Goal: Information Seeking & Learning: Learn about a topic

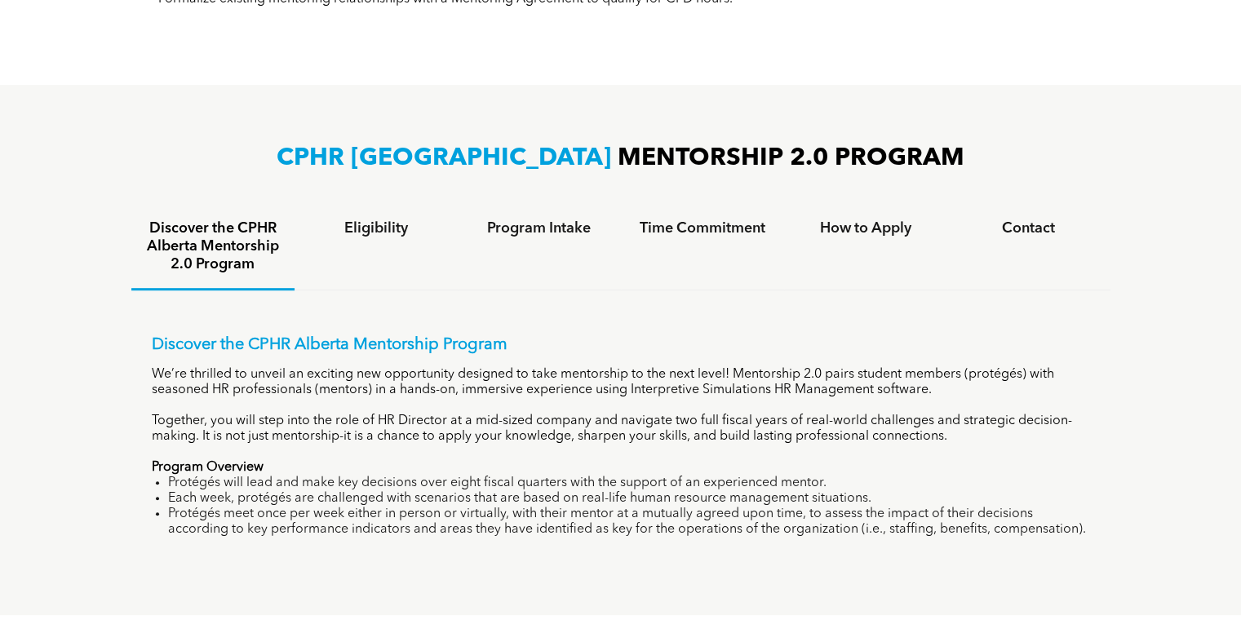
scroll to position [952, 0]
click at [382, 220] on h4 "Eligibility" at bounding box center [376, 229] width 134 height 18
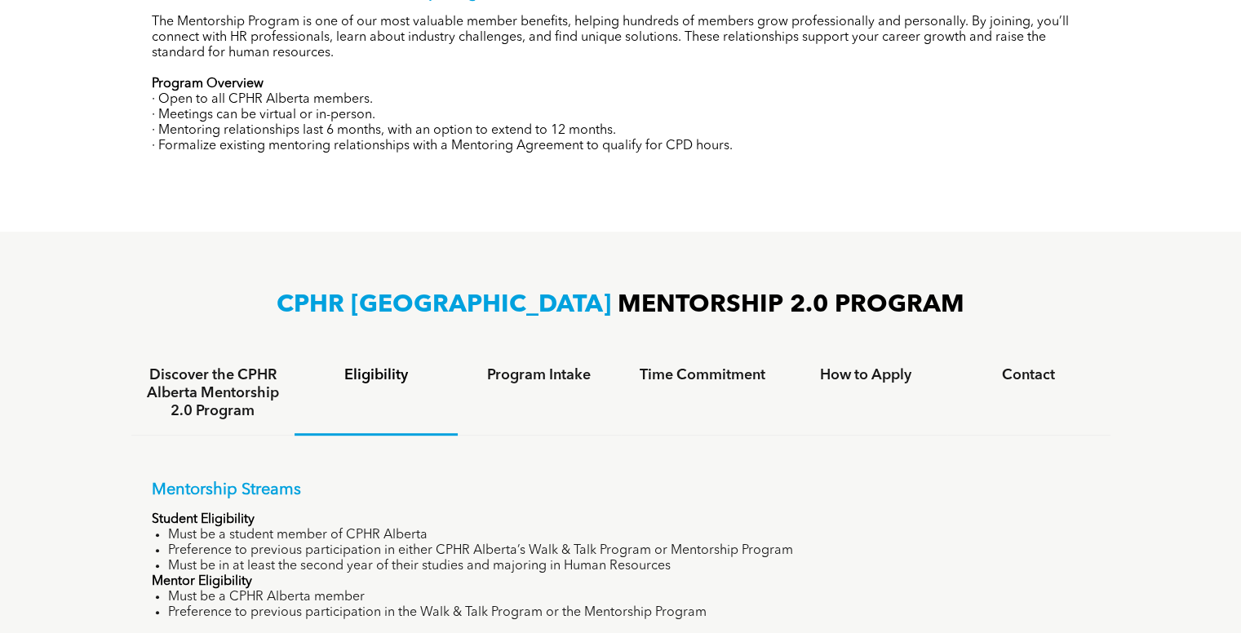
scroll to position [805, 0]
click at [496, 367] on h4 "Program Intake" at bounding box center [539, 376] width 134 height 18
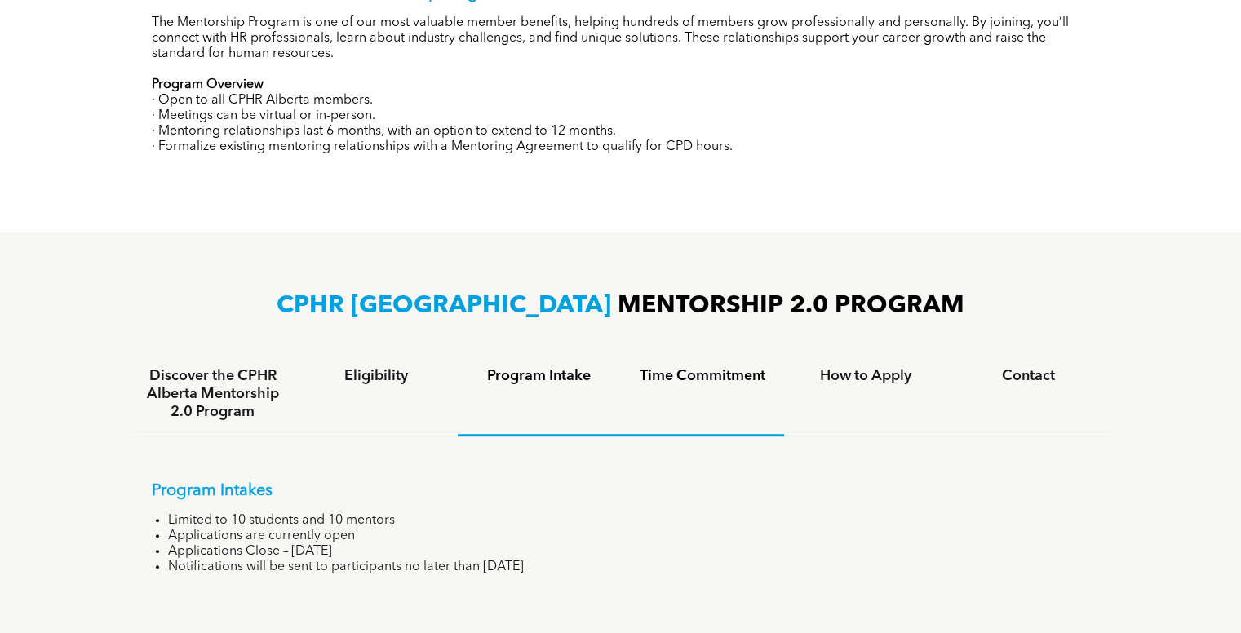
click at [742, 385] on div "Time Commitment" at bounding box center [702, 394] width 163 height 84
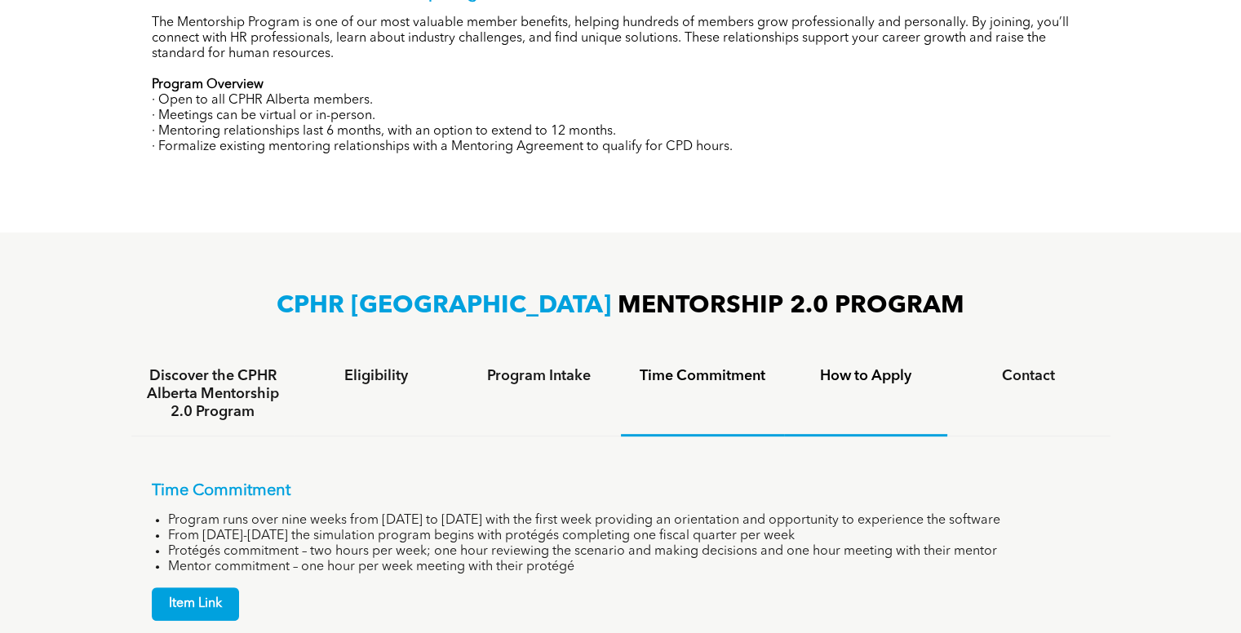
click at [866, 367] on h4 "How to Apply" at bounding box center [866, 376] width 134 height 18
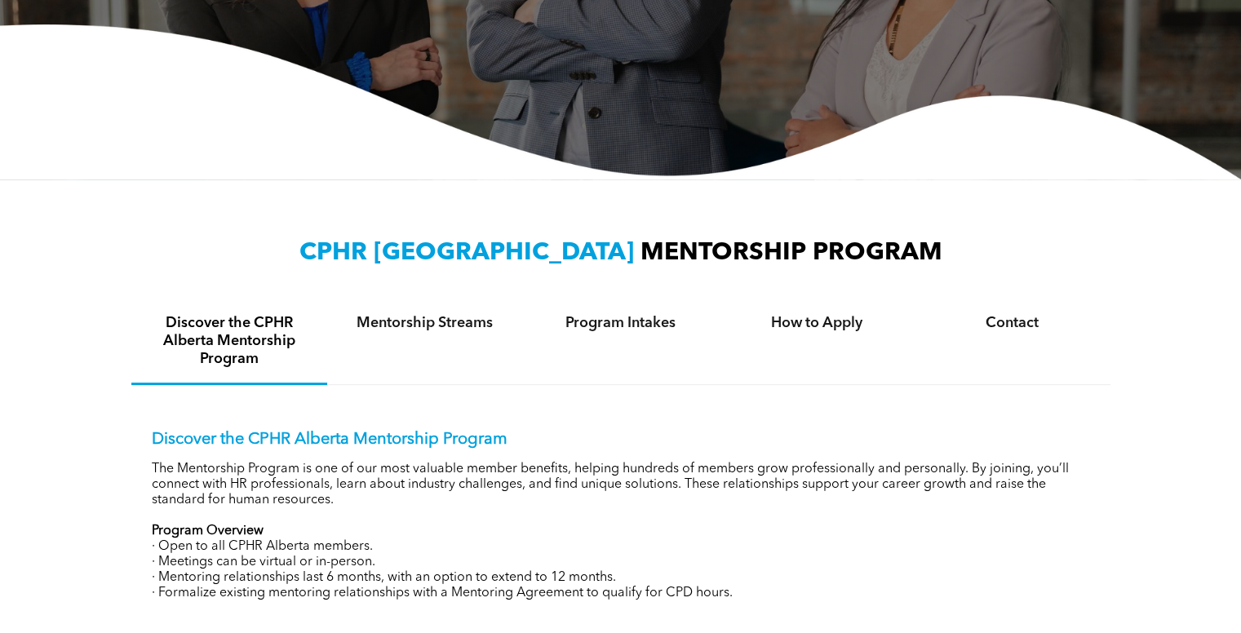
scroll to position [335, 0]
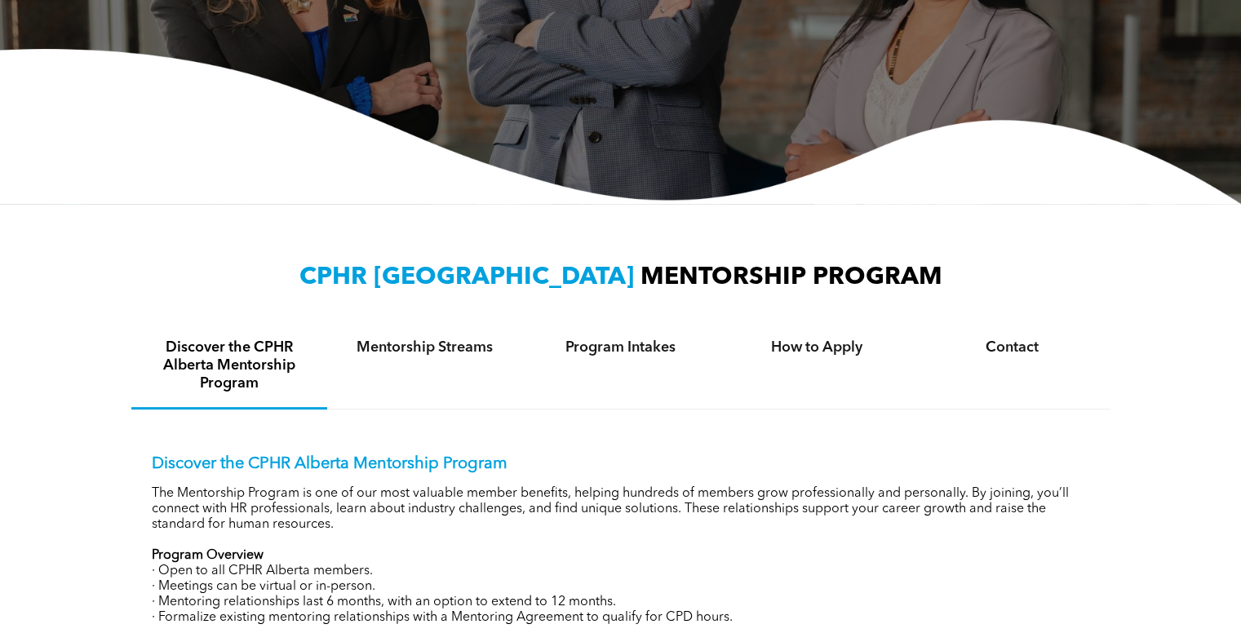
click at [493, 305] on div "CPHR ALBERTA MENTORSHIP PROGRAM Discover the CPHR Alberta Mentorship Program Me…" at bounding box center [620, 453] width 979 height 385
click at [465, 339] on h4 "Mentorship Streams" at bounding box center [425, 348] width 166 height 18
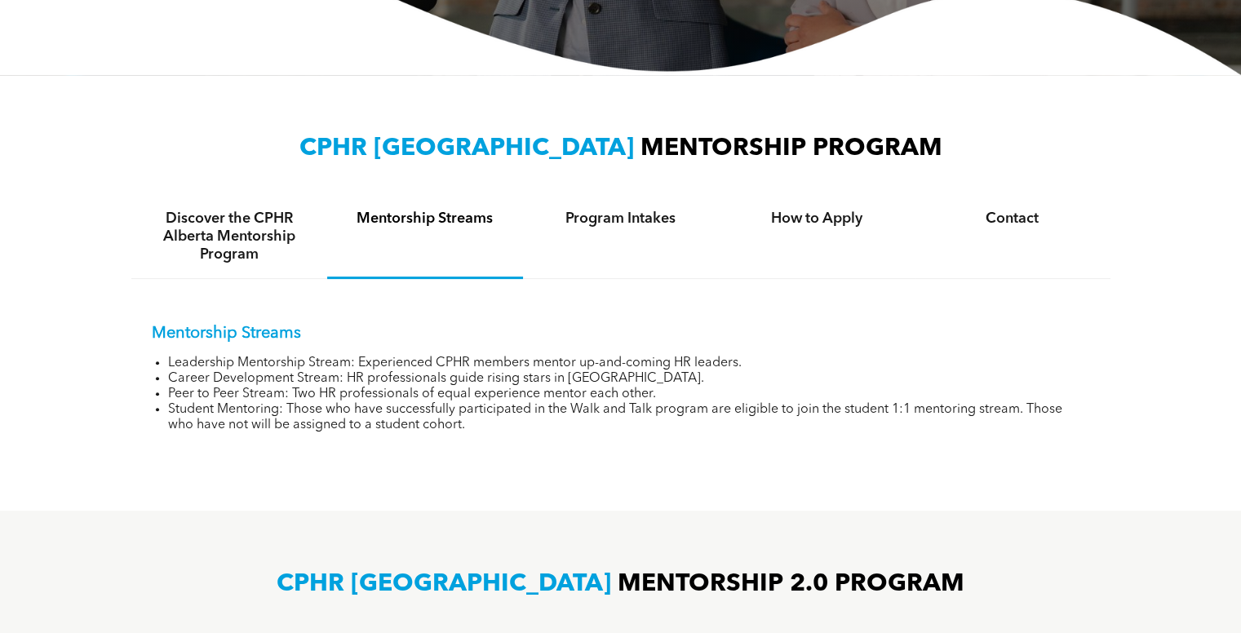
scroll to position [491, 0]
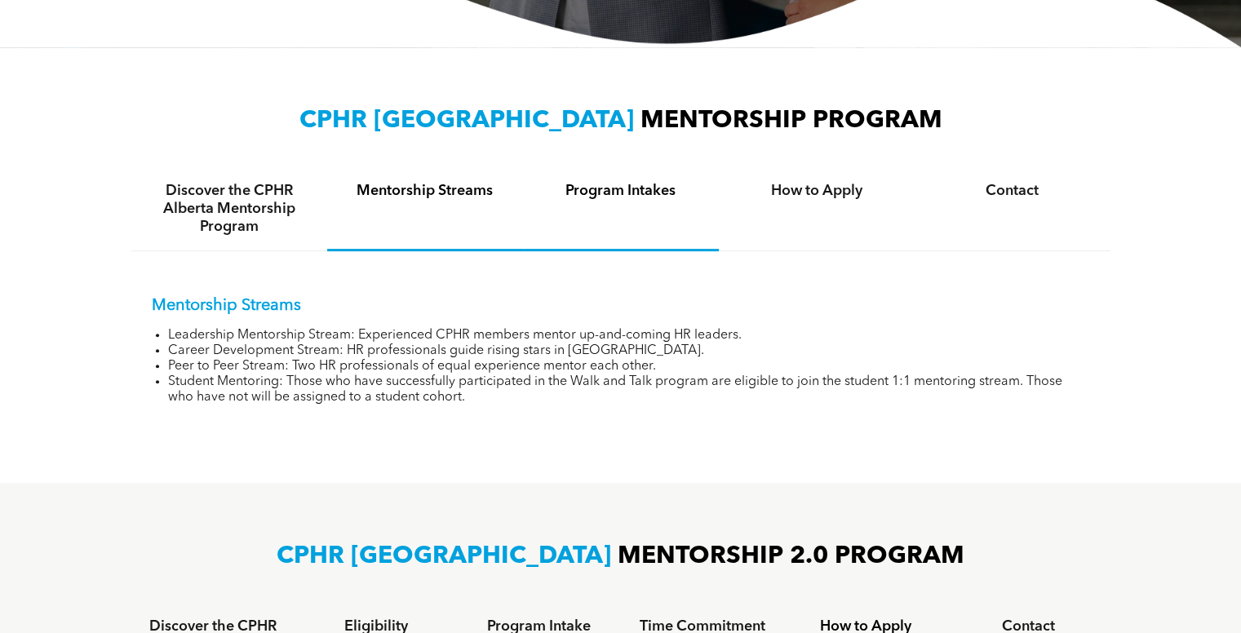
click at [627, 188] on div "Program Intakes" at bounding box center [621, 209] width 196 height 84
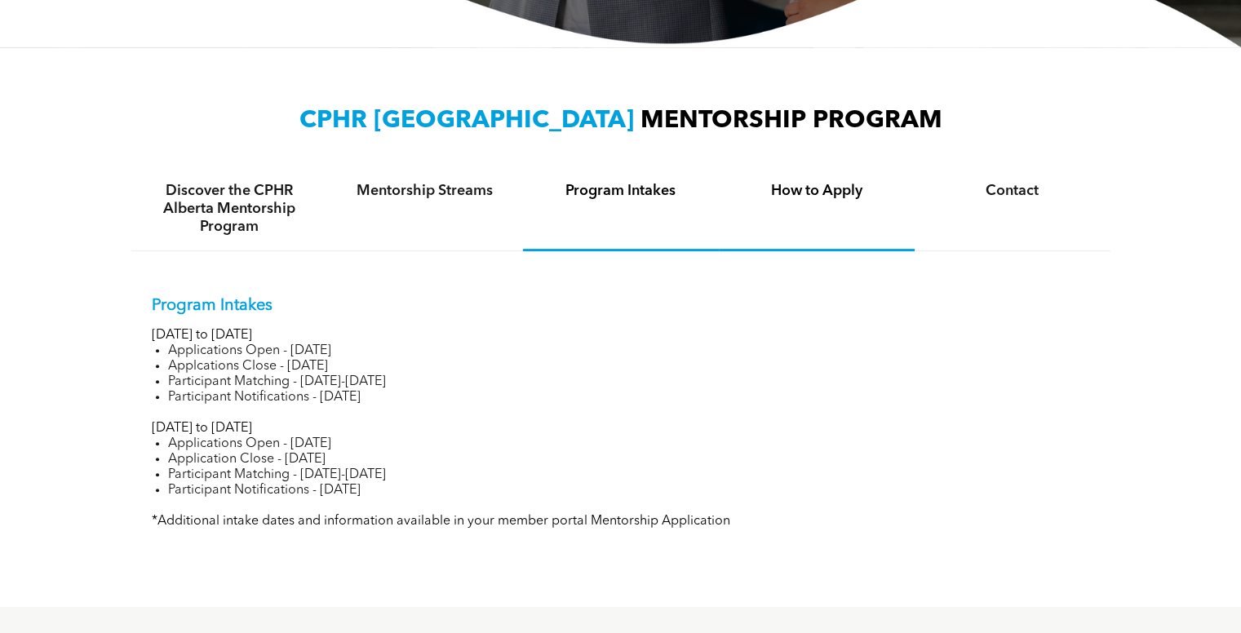
click at [796, 200] on div "How to Apply" at bounding box center [817, 209] width 196 height 84
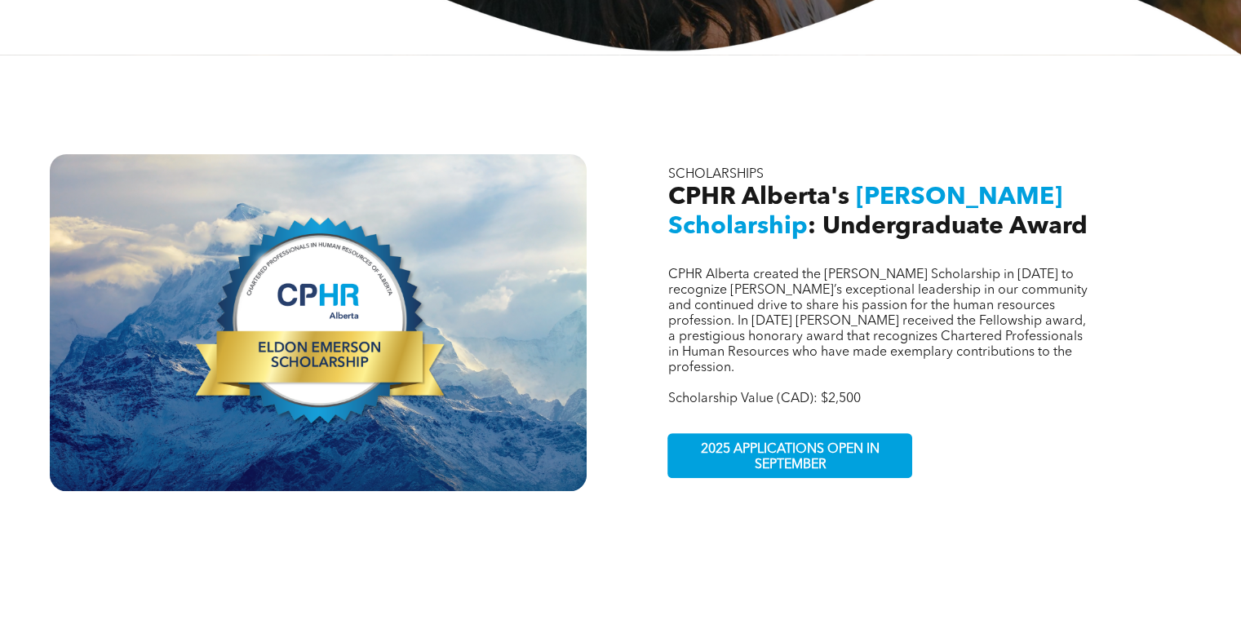
scroll to position [503, 0]
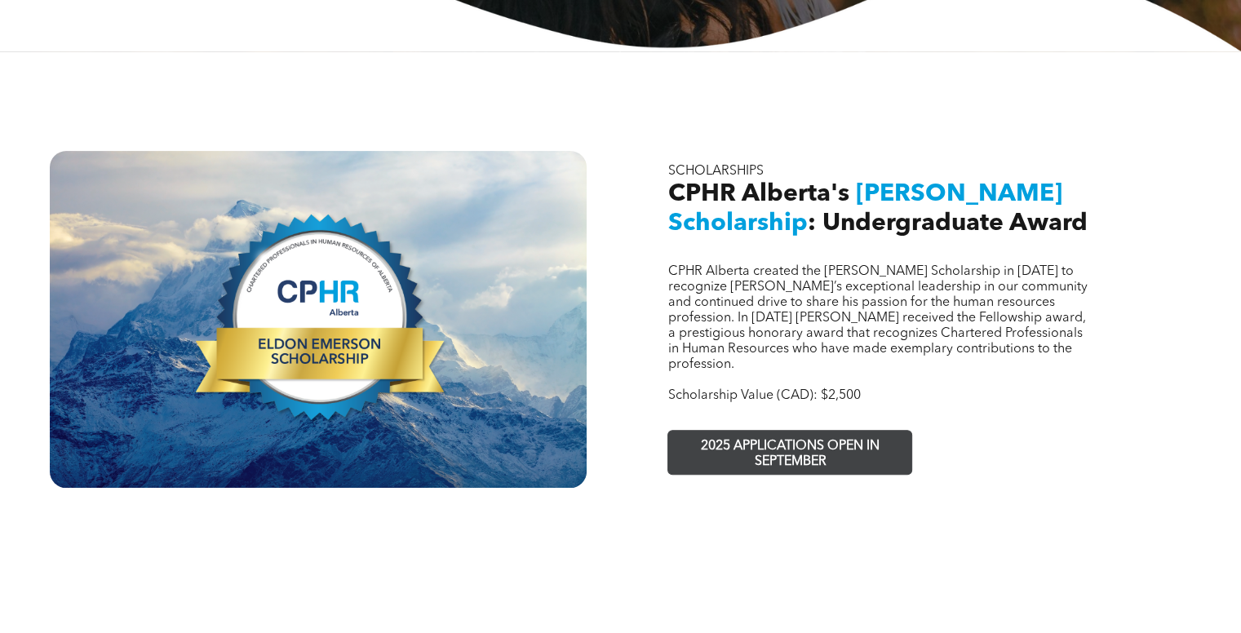
click at [746, 431] on span "2025 APPLICATIONS OPEN IN SEPTEMBER" at bounding box center [790, 454] width 238 height 47
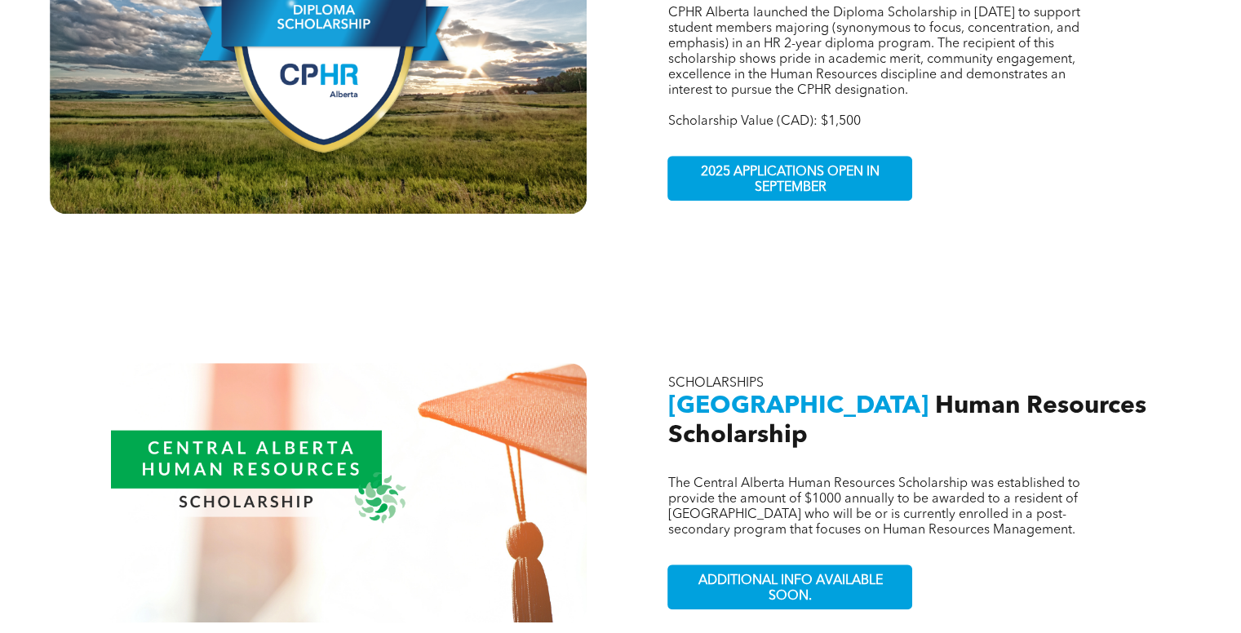
scroll to position [1247, 0]
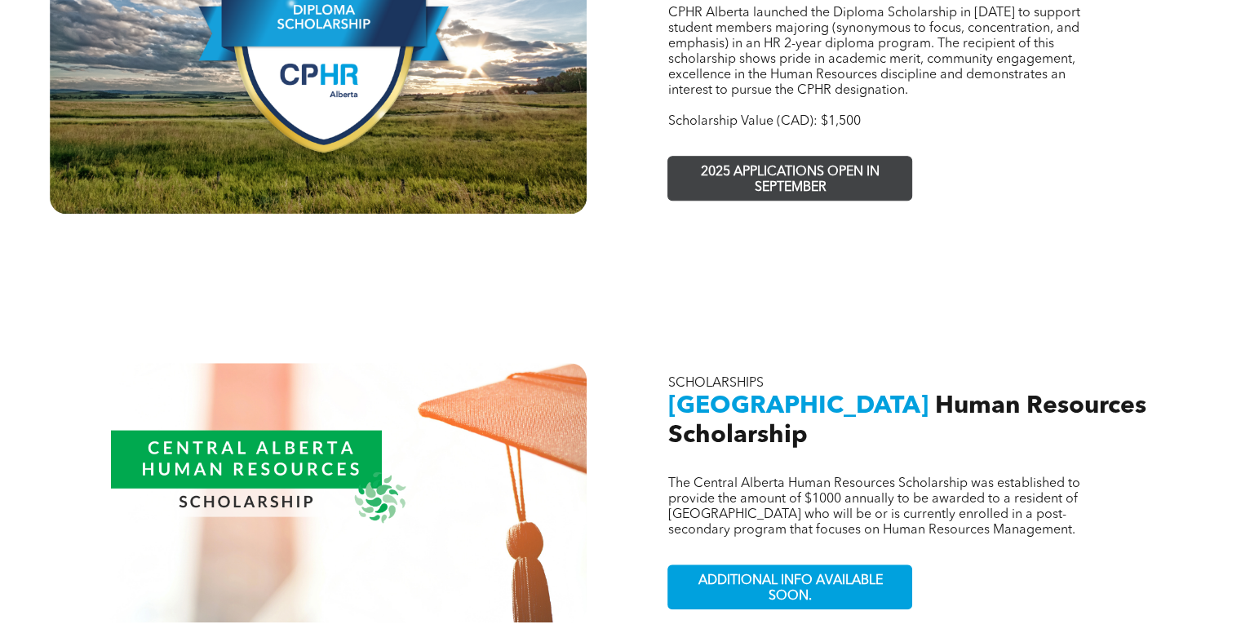
click at [787, 157] on span "2025 APPLICATIONS OPEN IN SEPTEMBER" at bounding box center [790, 180] width 238 height 47
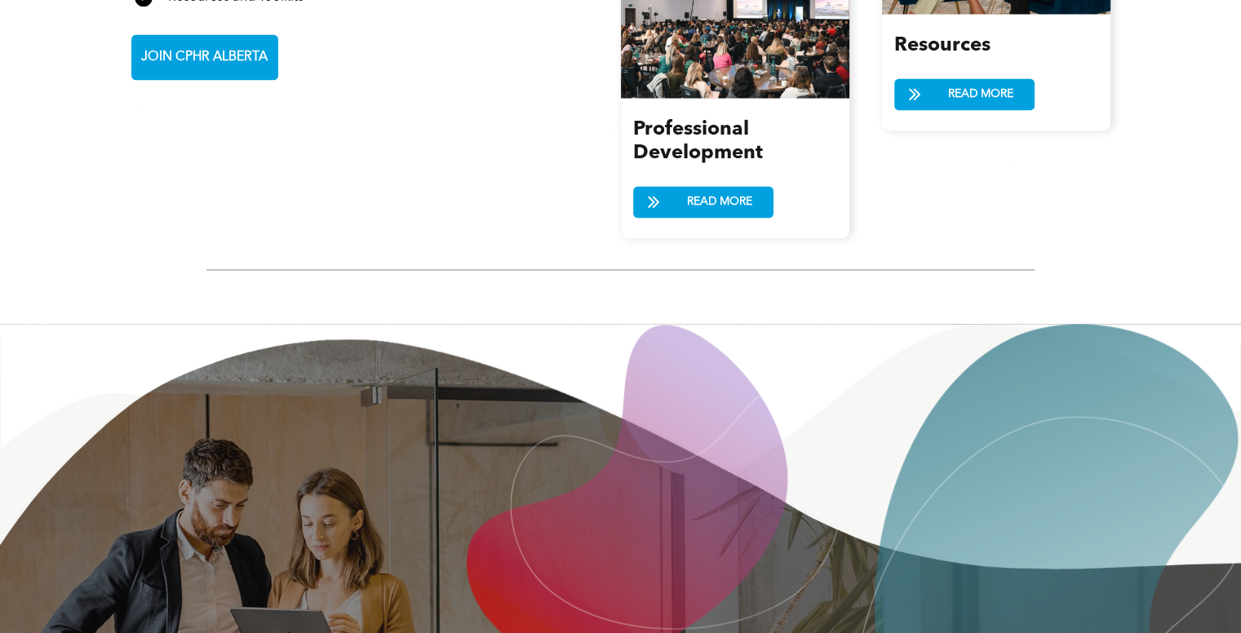
scroll to position [2382, 0]
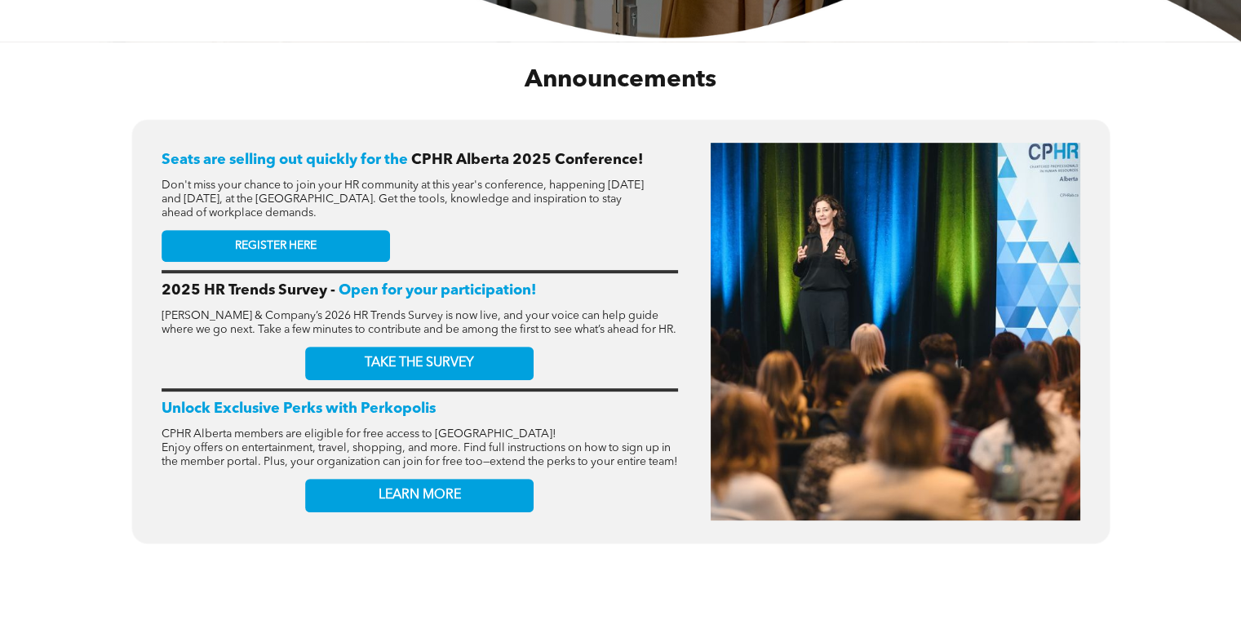
scroll to position [940, 0]
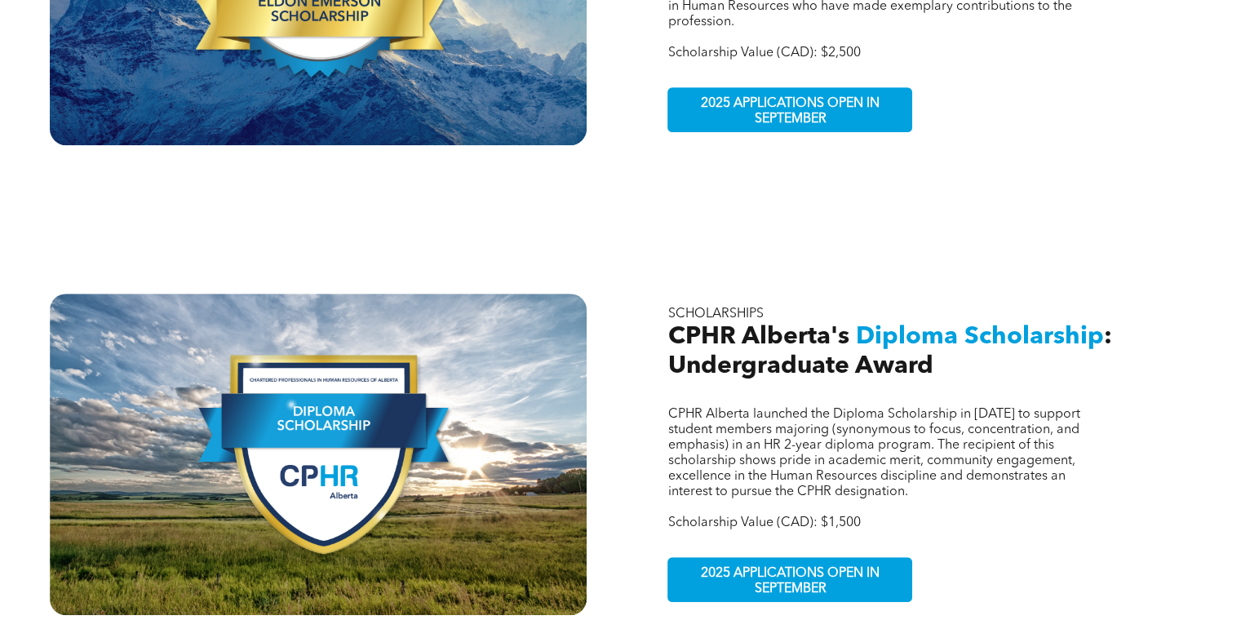
scroll to position [852, 0]
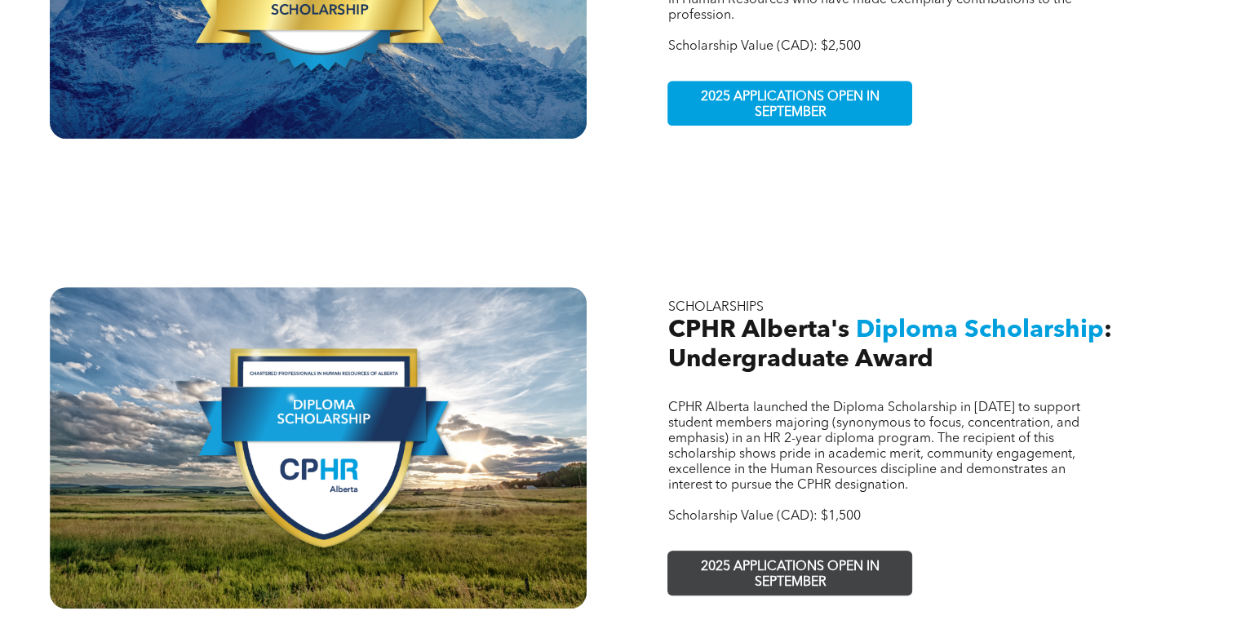
click at [783, 552] on span "2025 APPLICATIONS OPEN IN SEPTEMBER" at bounding box center [790, 575] width 238 height 47
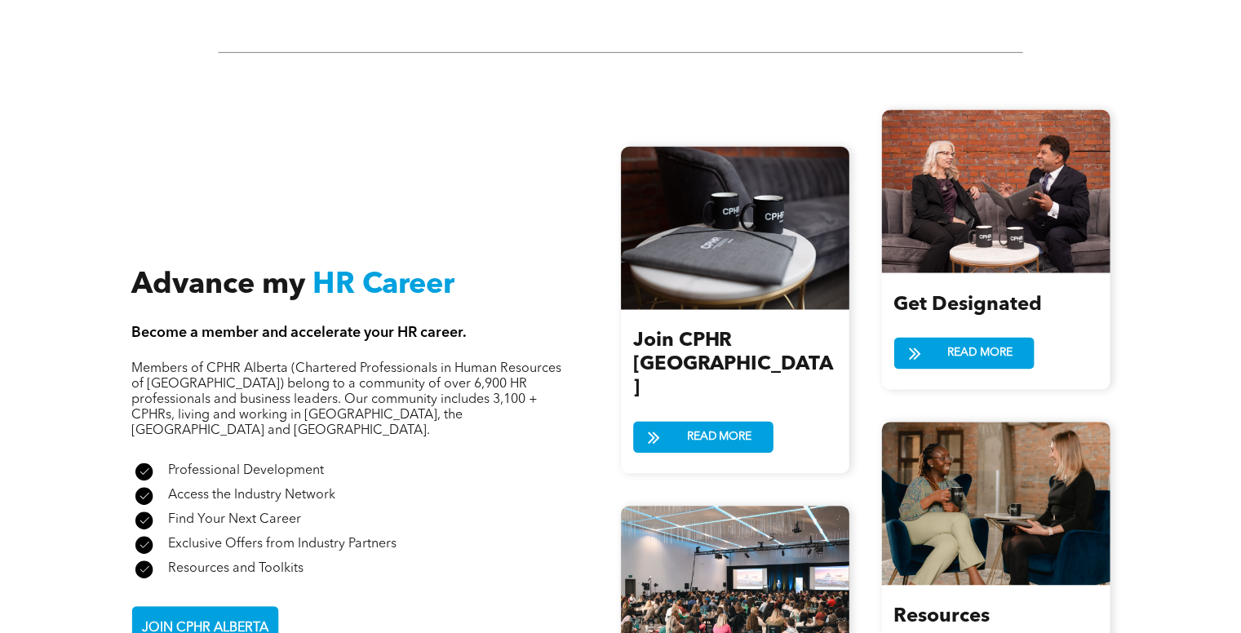
scroll to position [1802, 0]
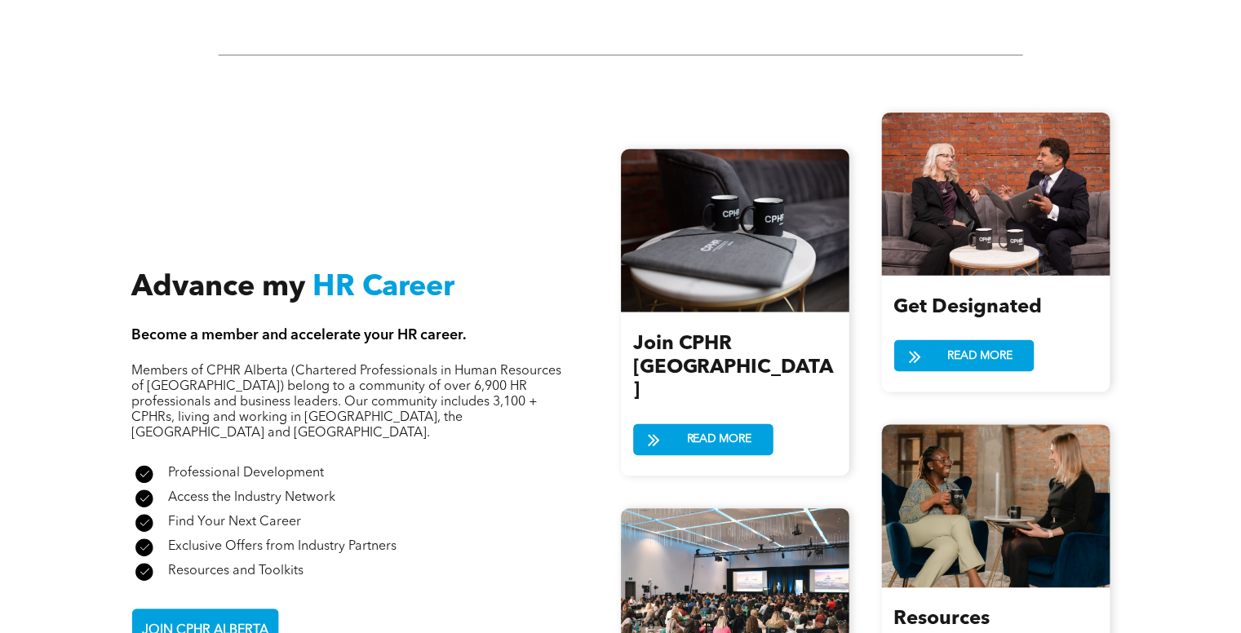
click at [218, 603] on div "Advance my HR Career Become a member and accelerate your HR career. Members of …" at bounding box center [619, 449] width 977 height 724
click at [214, 614] on span "JOIN CPHR ALBERTA" at bounding box center [205, 630] width 138 height 32
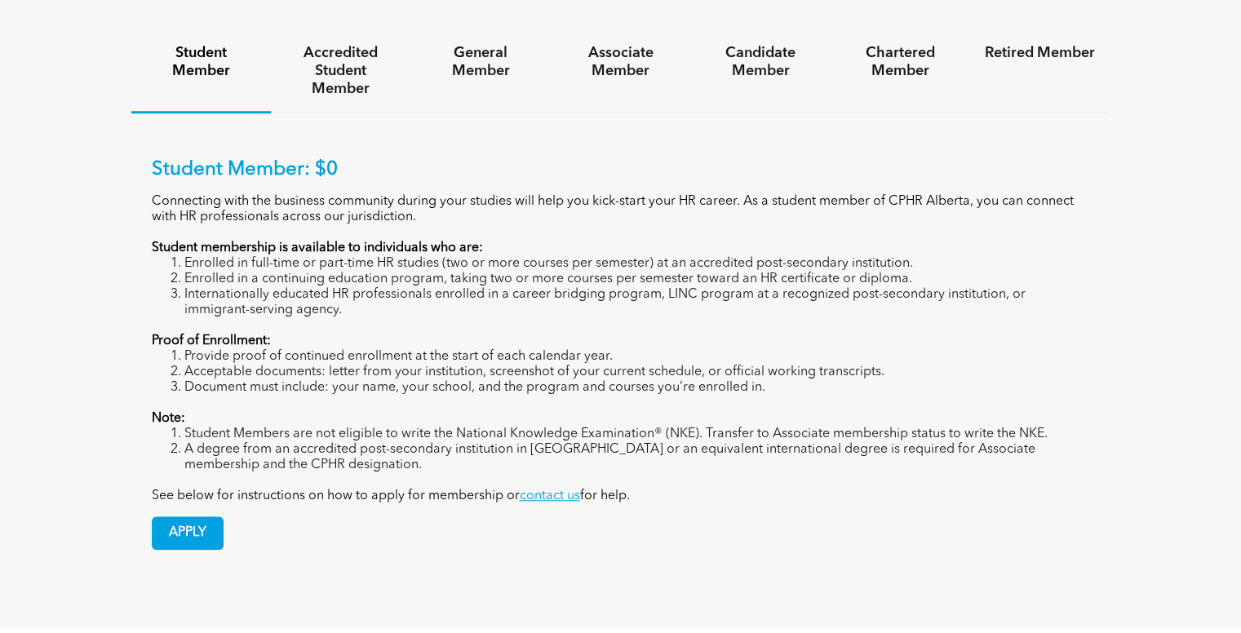
scroll to position [1171, 0]
click at [189, 516] on span "APPLY" at bounding box center [188, 532] width 70 height 32
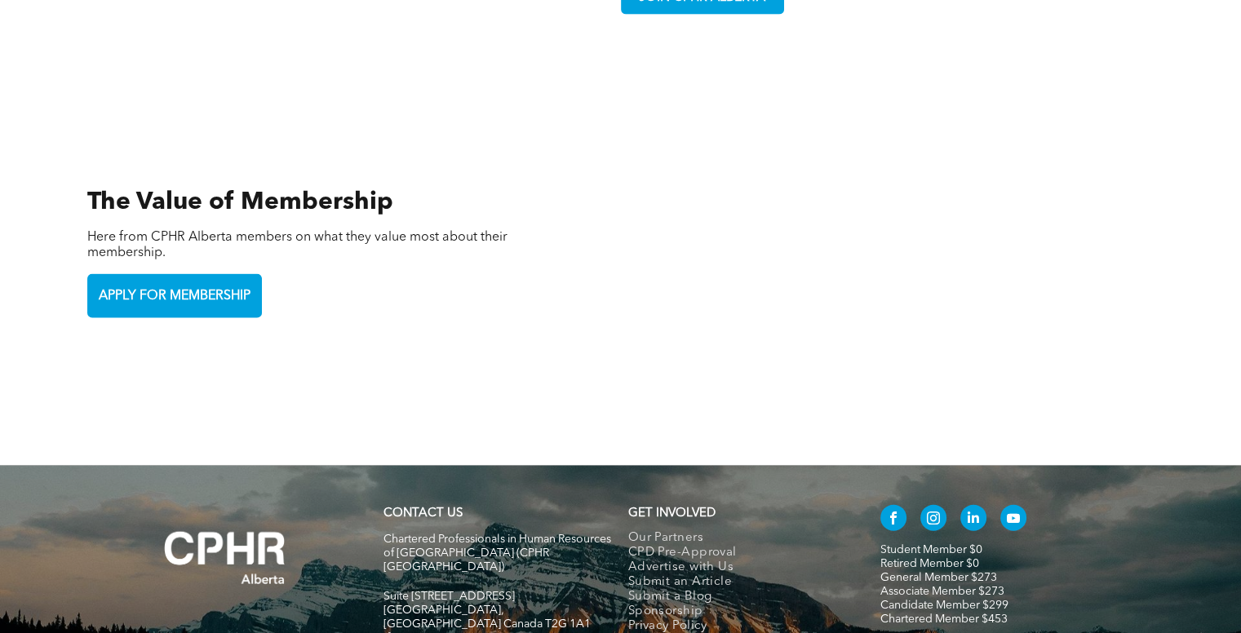
scroll to position [3600, 0]
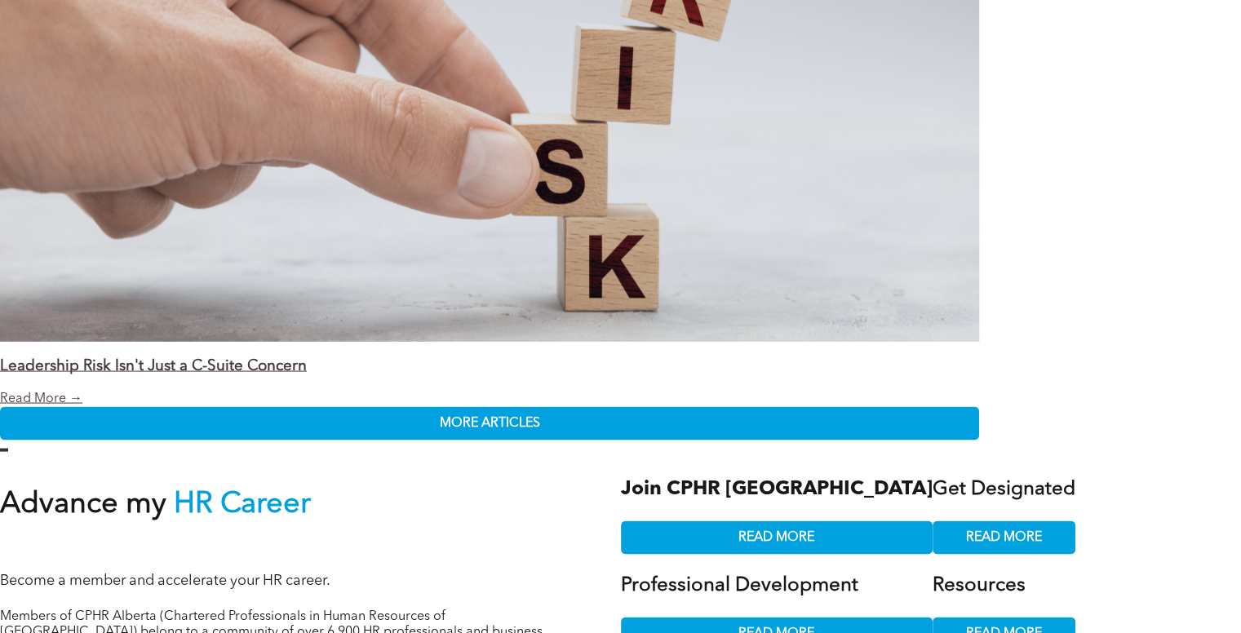
scroll to position [3146, 0]
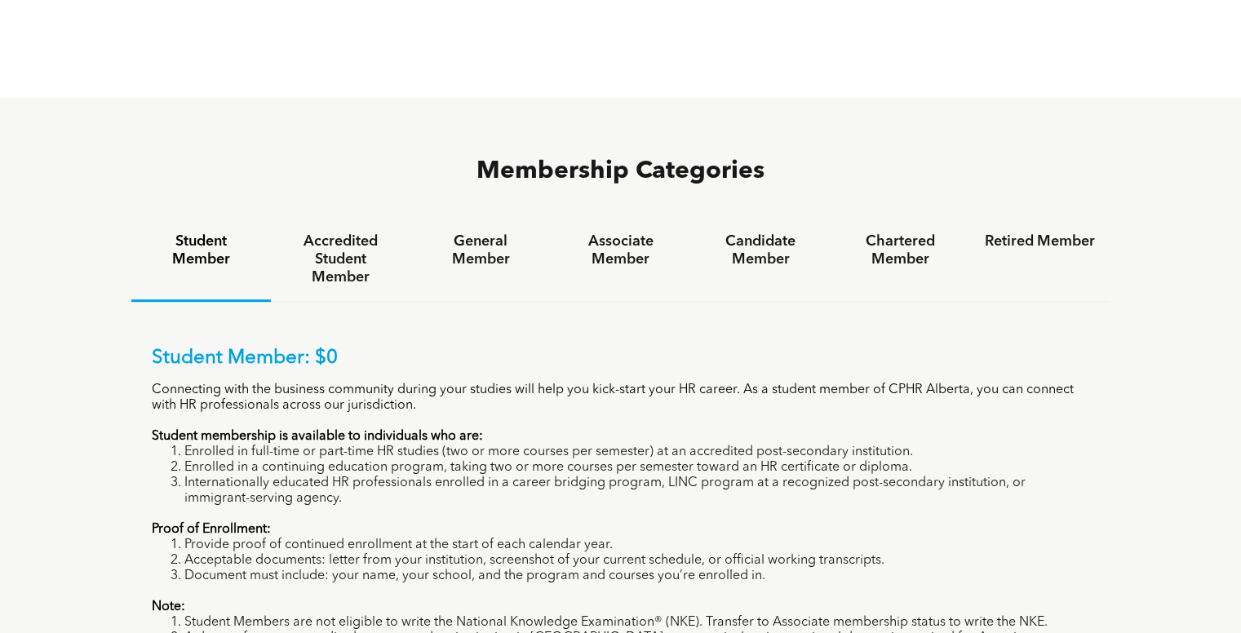
scroll to position [982, 0]
click at [372, 232] on h4 "Accredited Student Member" at bounding box center [341, 259] width 110 height 54
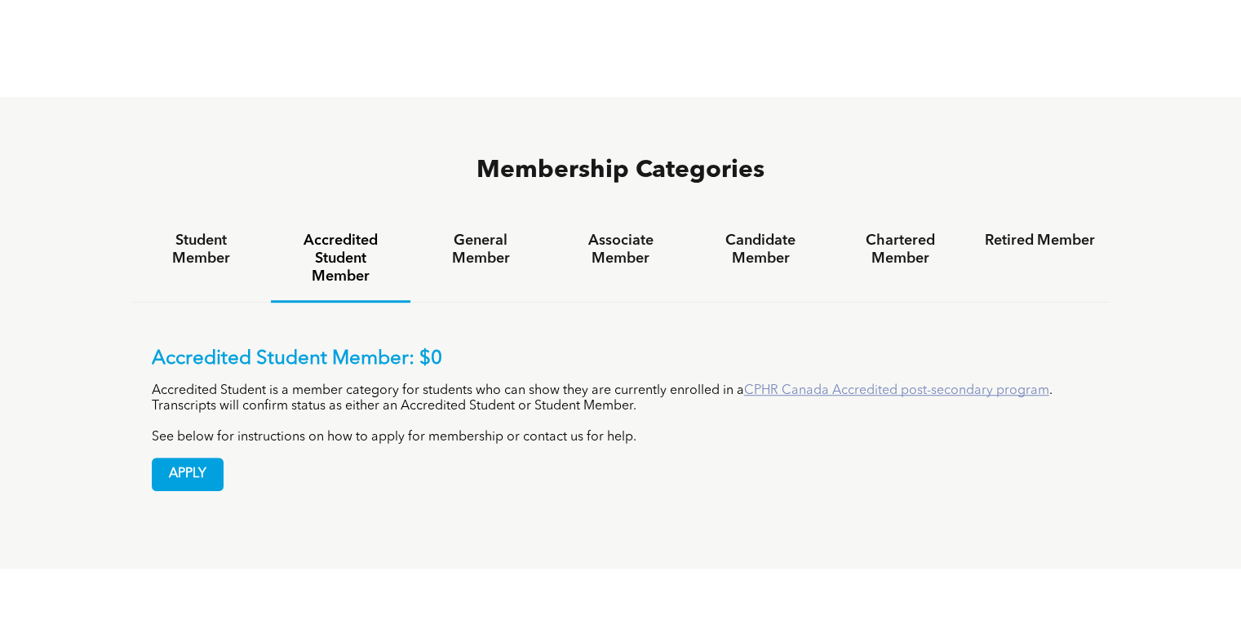
click at [769, 384] on link "CPHR Canada Accredited post-secondary program" at bounding box center [896, 390] width 305 height 13
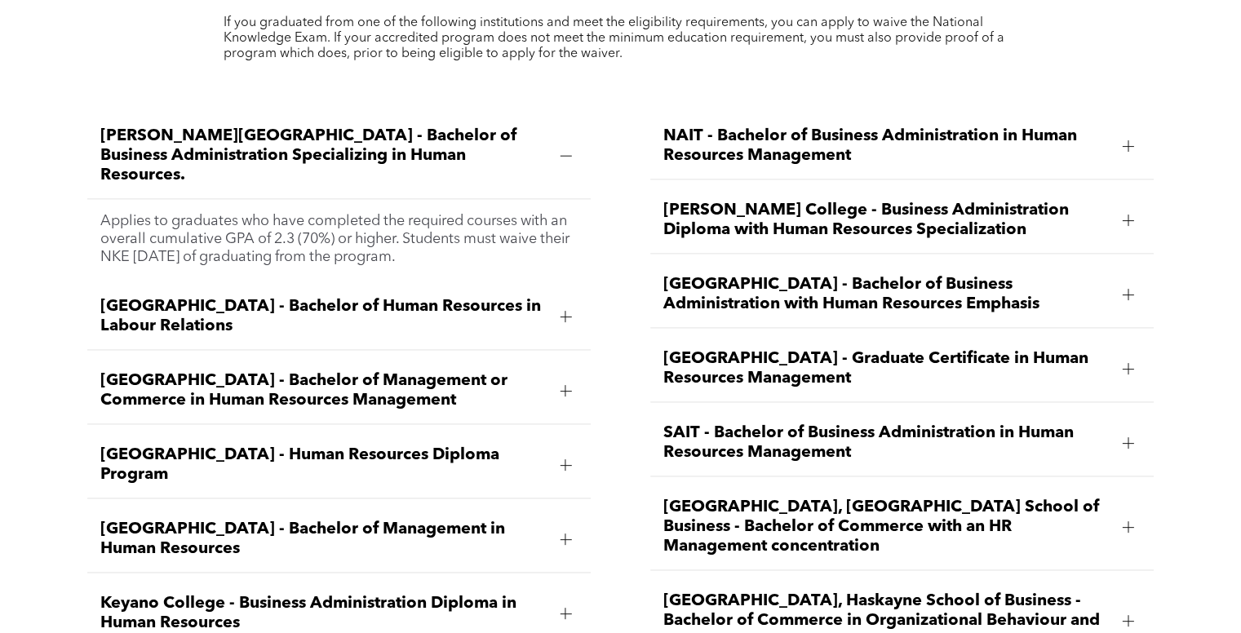
scroll to position [2261, 0]
click at [415, 126] on span "Ambrose University - Bachelor of Business Administration Specializing in Human …" at bounding box center [323, 155] width 446 height 59
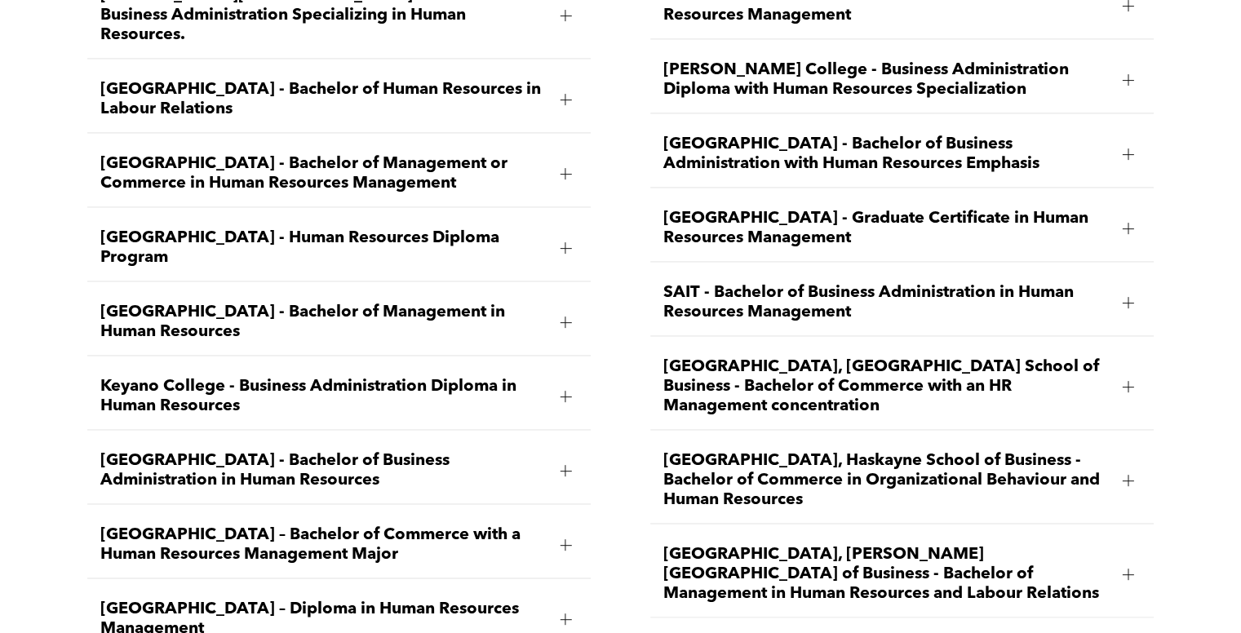
scroll to position [2415, 0]
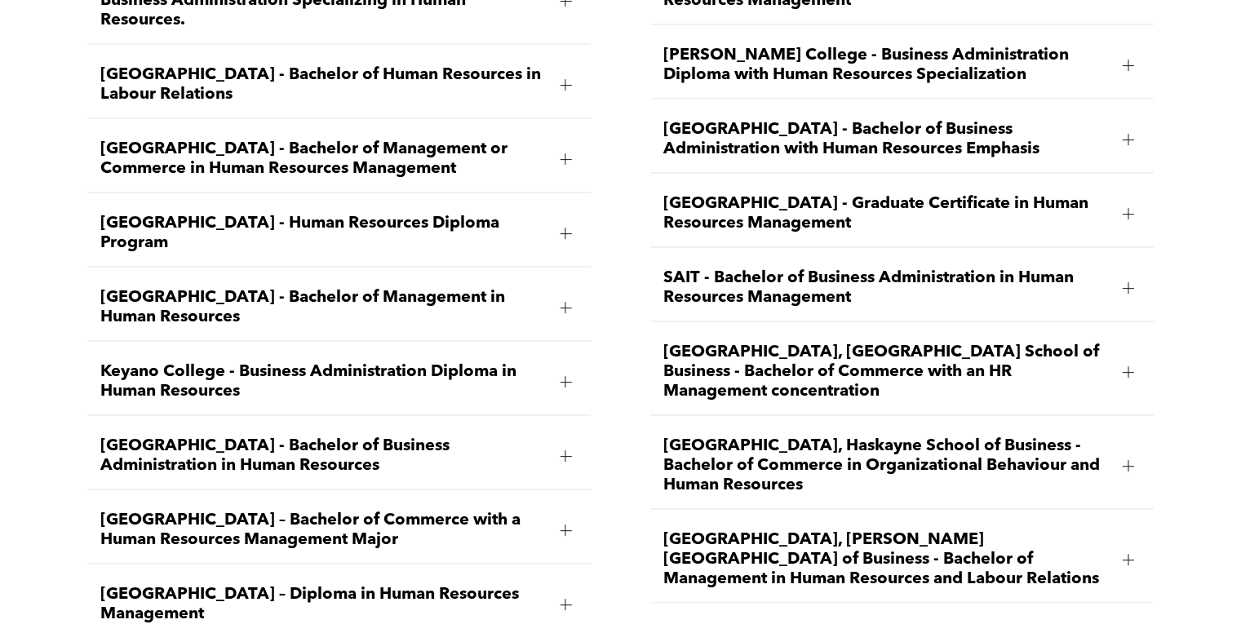
click at [776, 268] on span "SAIT - Bachelor of Business Administration in Human Resources Management" at bounding box center [886, 287] width 446 height 39
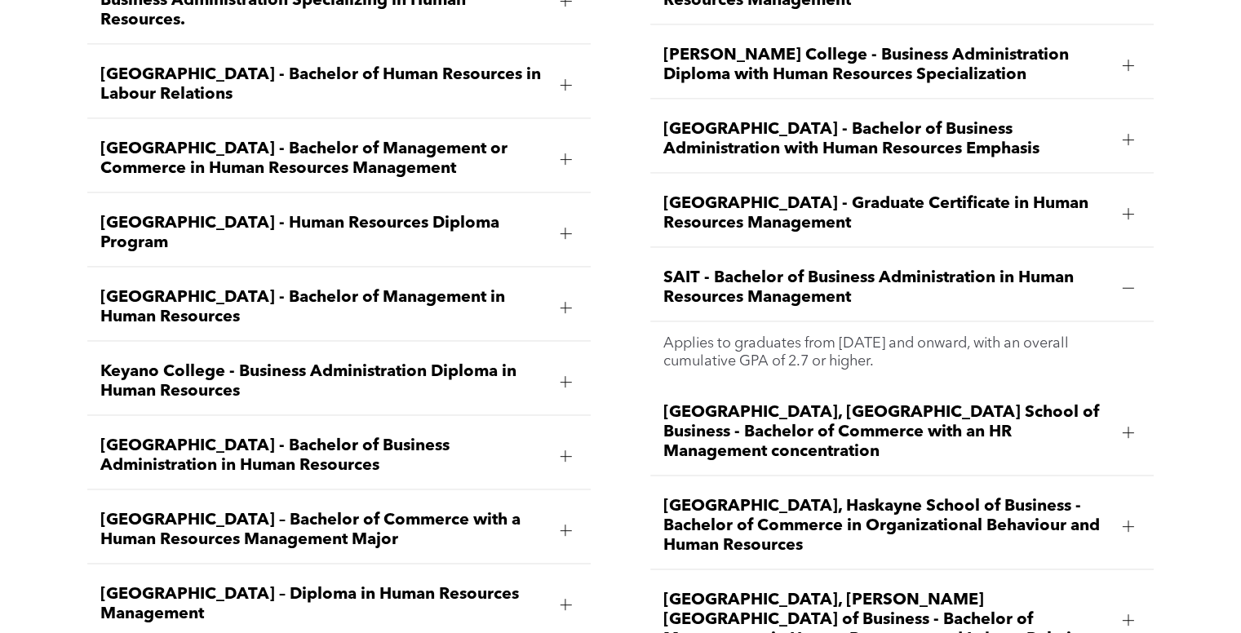
click at [935, 497] on span "University of Calgary, Haskayne School of Business - Bachelor of Commerce in Or…" at bounding box center [886, 526] width 446 height 59
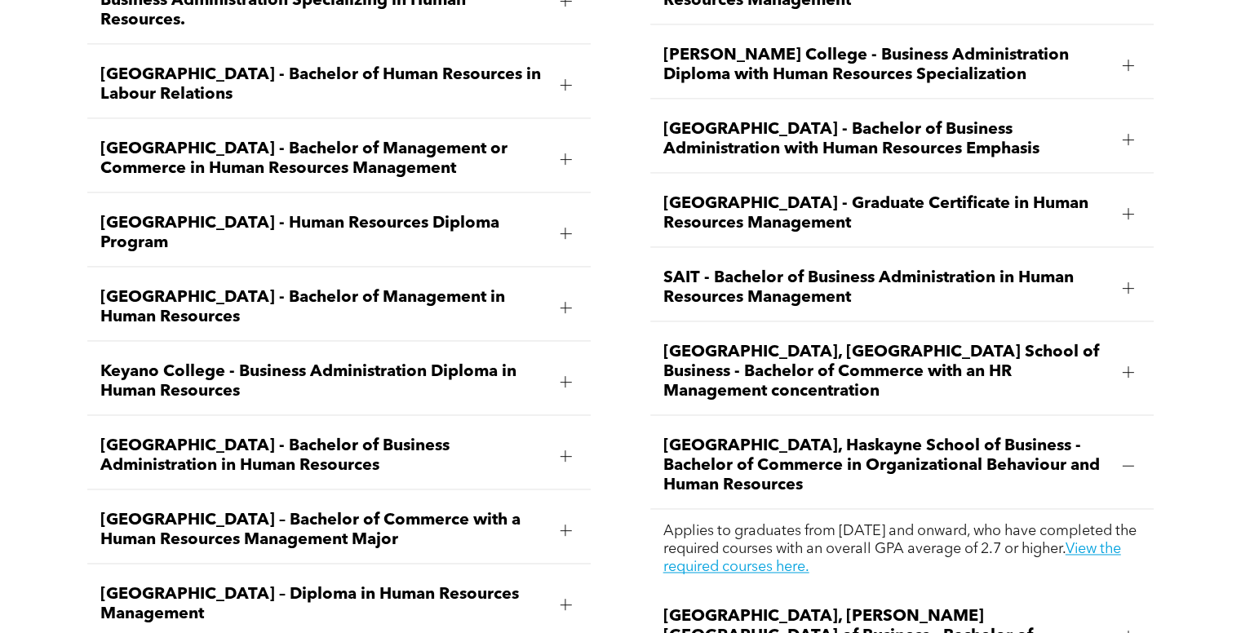
click at [875, 268] on span "SAIT - Bachelor of Business Administration in Human Resources Management" at bounding box center [886, 287] width 446 height 39
